Goal: Transaction & Acquisition: Purchase product/service

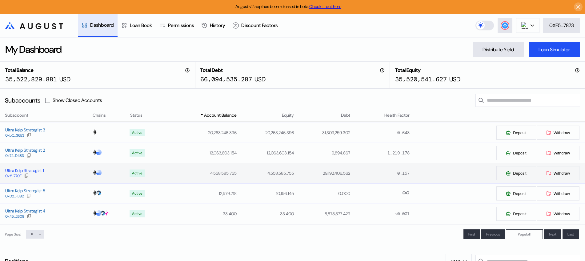
click at [33, 170] on div "Ultra Kelp Strategist 1" at bounding box center [24, 171] width 39 height 6
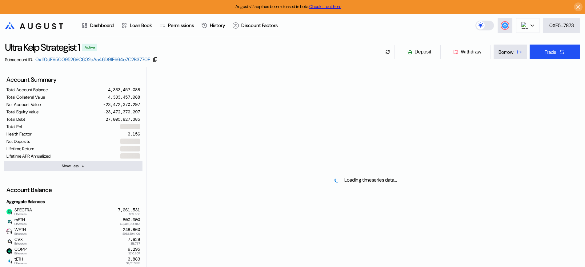
select select "*"
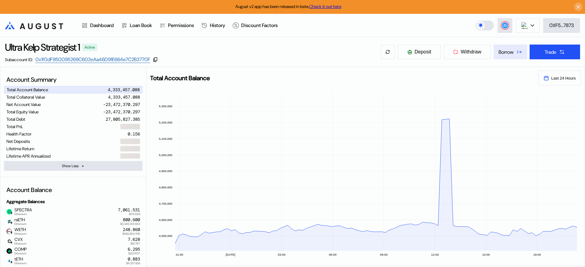
click at [499, 53] on div "Borrow" at bounding box center [505, 52] width 15 height 6
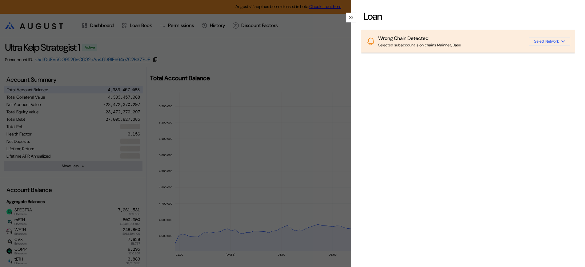
click at [541, 42] on span "Select Network" at bounding box center [546, 41] width 25 height 4
click at [540, 54] on button "Ethereum" at bounding box center [539, 56] width 62 height 15
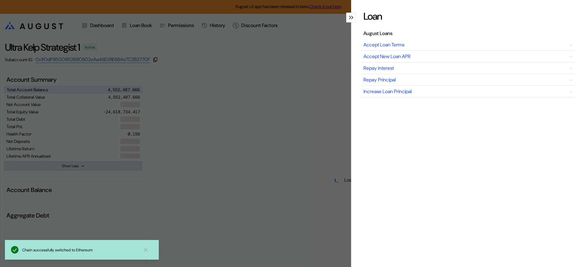
click at [250, 89] on div "Loan August Loans Accept Loan Terms Accept New Loan APR Repay Interest Repay Pr…" at bounding box center [292, 133] width 585 height 267
select select "*"
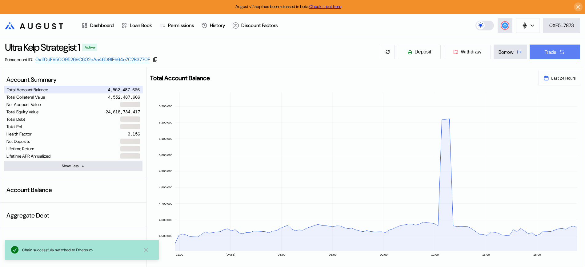
click at [552, 53] on div "Trade" at bounding box center [550, 52] width 12 height 6
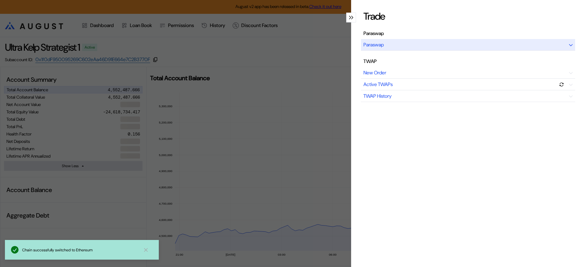
click at [382, 46] on div "Paraswap" at bounding box center [373, 45] width 20 height 6
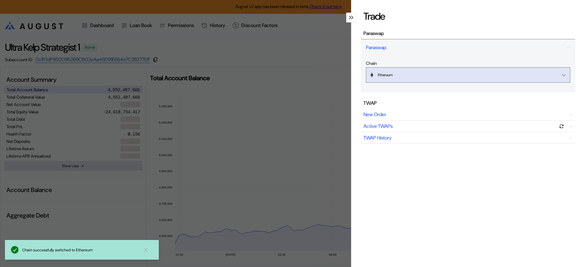
click at [390, 79] on button "Ethereum" at bounding box center [468, 74] width 204 height 15
click at [554, 78] on button "Ethereum" at bounding box center [468, 74] width 204 height 15
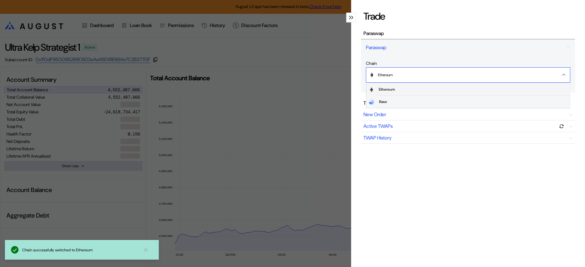
click at [470, 91] on span "Ethereum" at bounding box center [472, 90] width 193 height 12
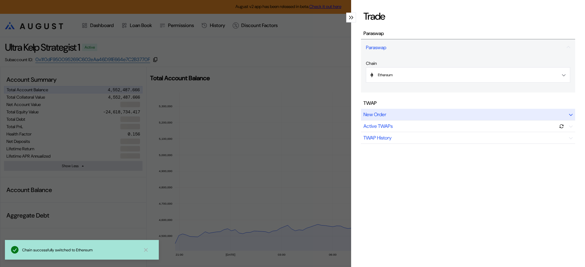
click at [400, 117] on div "New Order" at bounding box center [468, 115] width 214 height 12
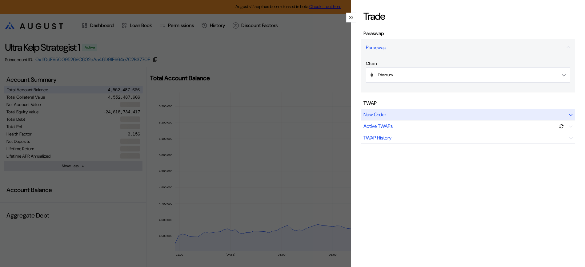
click at [400, 117] on div "New Order" at bounding box center [468, 115] width 214 height 12
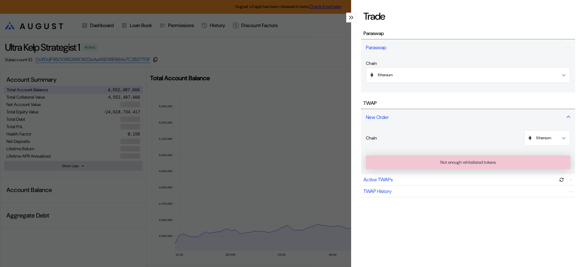
click at [400, 117] on div "New Order" at bounding box center [468, 117] width 214 height 17
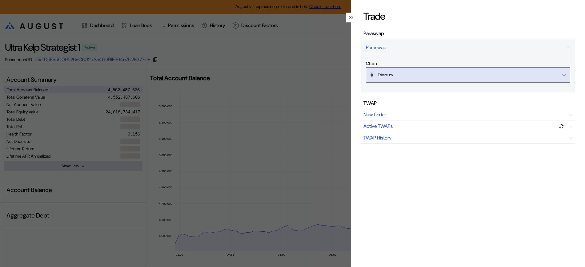
click at [409, 74] on button "Ethereum" at bounding box center [468, 74] width 204 height 15
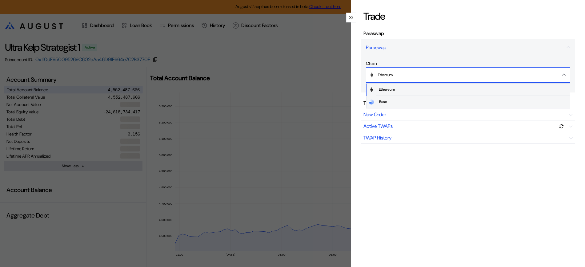
click at [318, 37] on div "Trade Paraswap Paraswap Chain Ethereum Ethereum Base TWAP New Order Active TWAP…" at bounding box center [292, 133] width 585 height 267
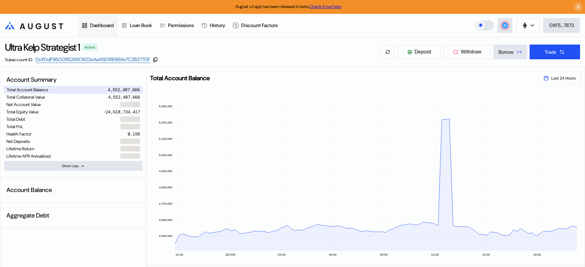
drag, startPoint x: 110, startPoint y: 18, endPoint x: 109, endPoint y: 21, distance: 3.6
click at [110, 18] on div "Dashboard" at bounding box center [98, 25] width 40 height 23
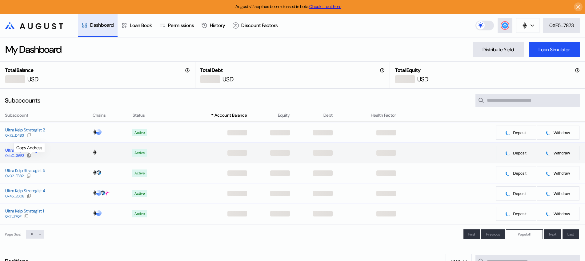
click at [28, 154] on button at bounding box center [29, 156] width 5 height 6
click at [10, 152] on div "Ultra Kelp Strategist 3" at bounding box center [25, 151] width 40 height 6
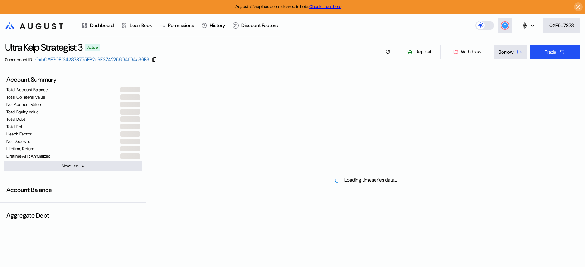
select select "*"
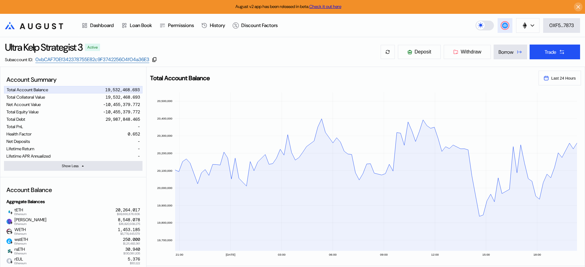
click at [505, 28] on circle at bounding box center [505, 25] width 6 height 6
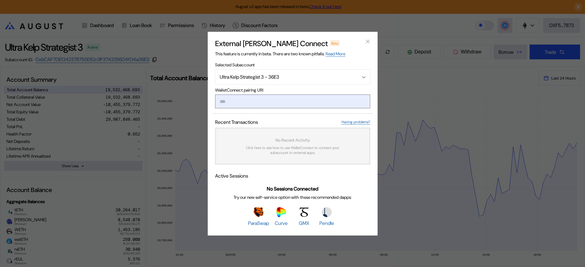
type input "**********"
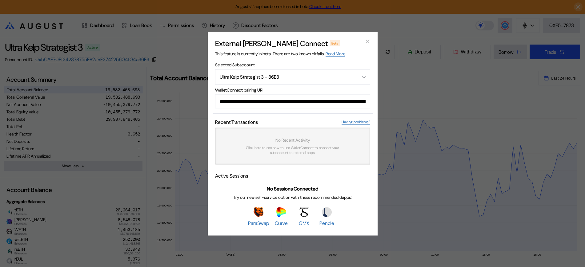
scroll to position [0, 367]
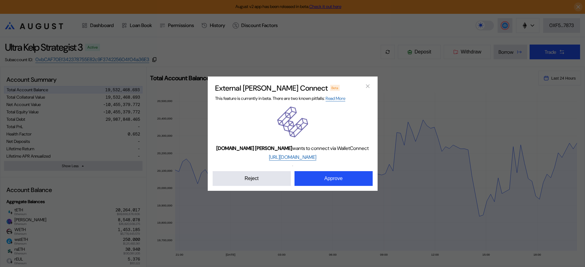
click at [320, 179] on button "Approve" at bounding box center [333, 178] width 78 height 15
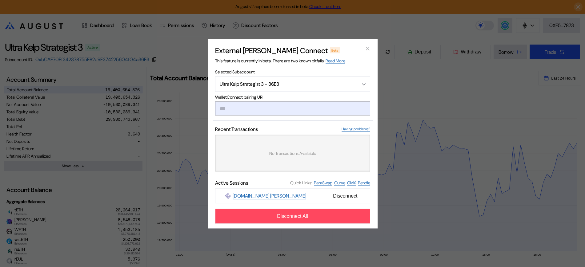
paste input "**********"
type input "**********"
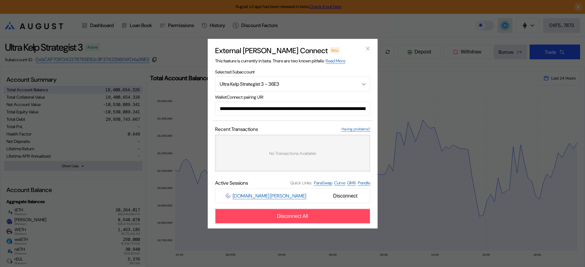
scroll to position [0, 373]
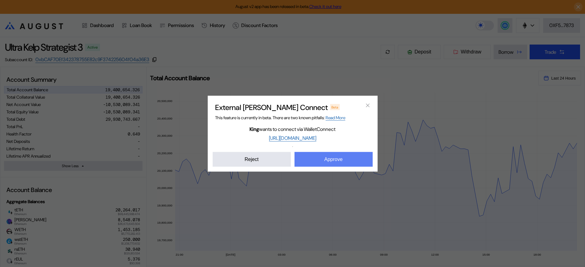
click at [332, 153] on button "Approve" at bounding box center [333, 159] width 78 height 15
